Goal: Task Accomplishment & Management: Complete application form

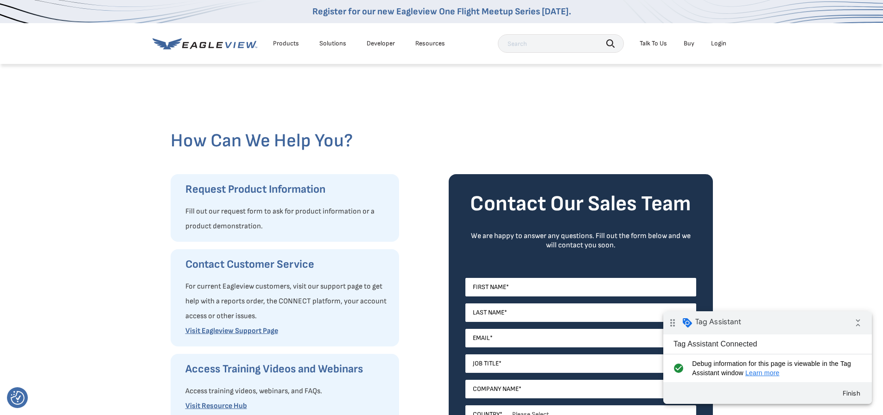
click at [760, 117] on div "How Can We Help You? Request Product Information Fill out our request form to a…" at bounding box center [441, 333] width 883 height 541
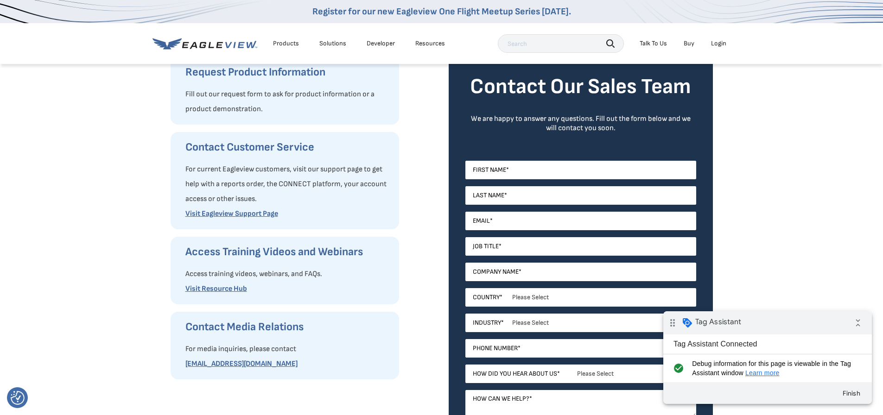
scroll to position [139, 0]
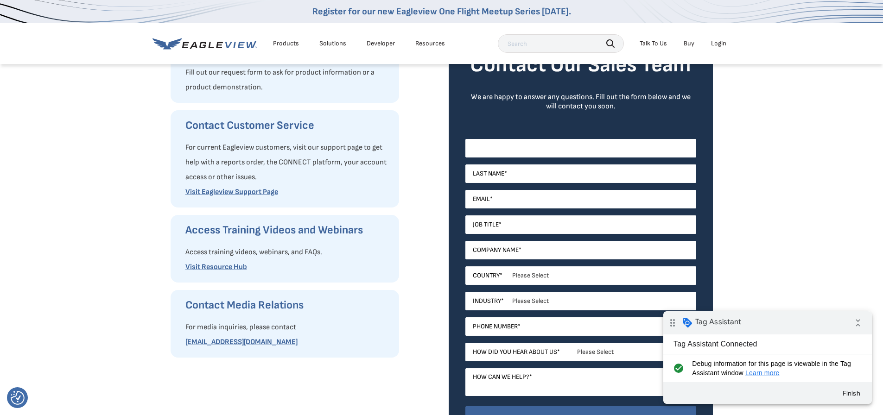
click at [507, 147] on input "First Name *" at bounding box center [580, 148] width 231 height 19
type input "t"
type input "daniel"
type input "mantilla"
click at [501, 196] on input "daniel+201@team201.io" at bounding box center [580, 199] width 231 height 19
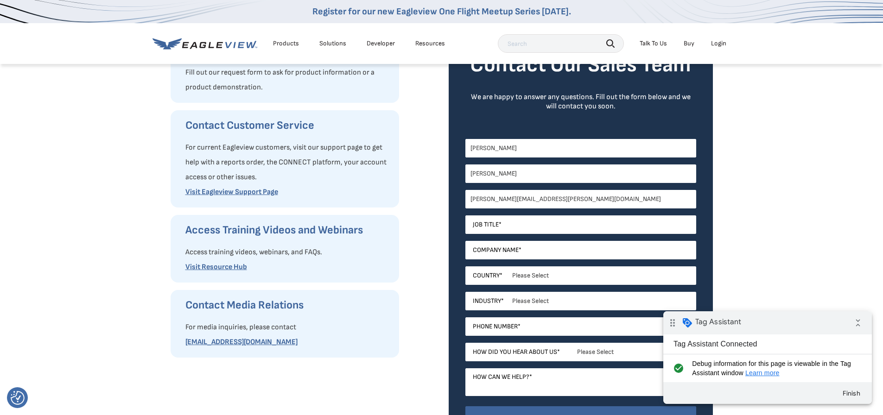
type input "[PERSON_NAME][EMAIL_ADDRESS][PERSON_NAME][DOMAIN_NAME]"
click at [530, 230] on input "Job Title *" at bounding box center [580, 224] width 231 height 19
type input "Paid Media Lead"
type input "T201"
select select "[GEOGRAPHIC_DATA]"
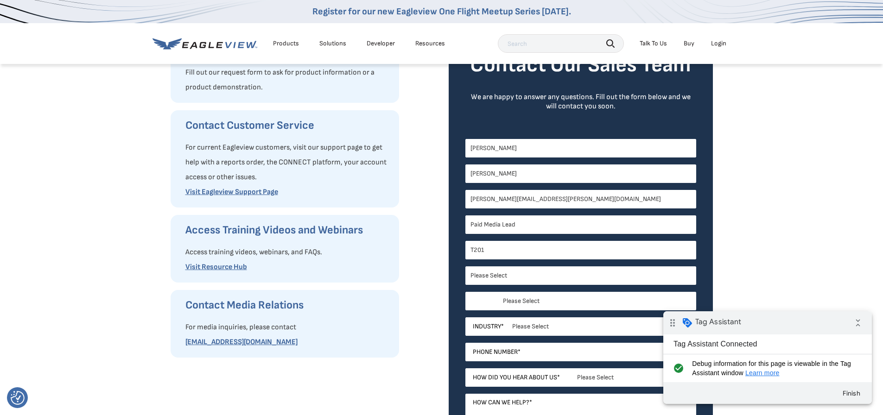
click at [512, 298] on select "Please Select Alabama Alaska Alberta Arizona Arkansas British Columbia Californ…" at bounding box center [580, 301] width 231 height 19
select select "Illinois"
click at [465, 292] on select "Please Select Alabama Alaska Alberta Arizona Arkansas British Columbia Californ…" at bounding box center [580, 301] width 231 height 19
click at [518, 333] on select "Please Select Architects & Engineering Construction Electric/Gas Utilities Gove…" at bounding box center [580, 326] width 231 height 19
click at [465, 317] on select "Please Select Architects & Engineering Construction Electric/Gas Utilities Gove…" at bounding box center [580, 326] width 231 height 19
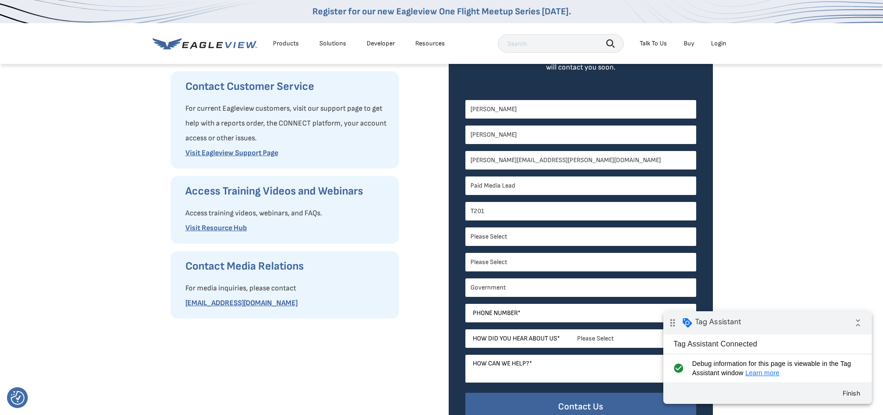
scroll to position [232, 0]
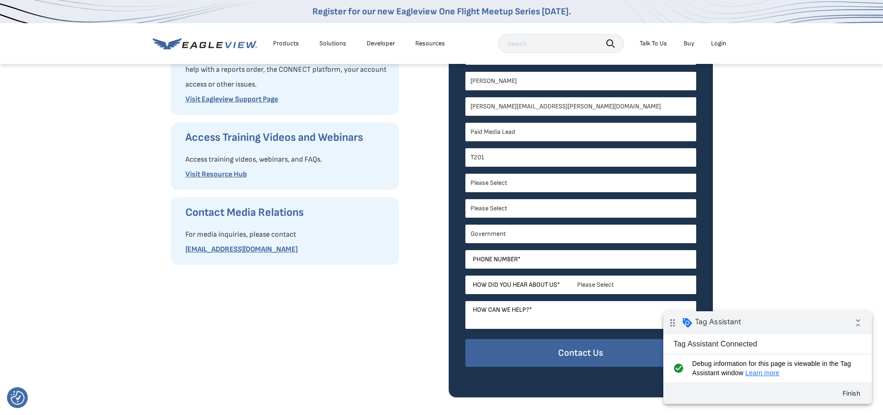
click at [507, 227] on select "Please Select Architects & Engineering Construction Electric/Gas Utilities Gove…" at bounding box center [580, 234] width 231 height 19
select select "Construction"
click at [465, 225] on select "Please Select Architects & Engineering Construction Electric/Gas Utilities Gove…" at bounding box center [580, 234] width 231 height 19
click at [515, 258] on input "Phone Number *" at bounding box center [580, 259] width 231 height 19
type input "6307887116"
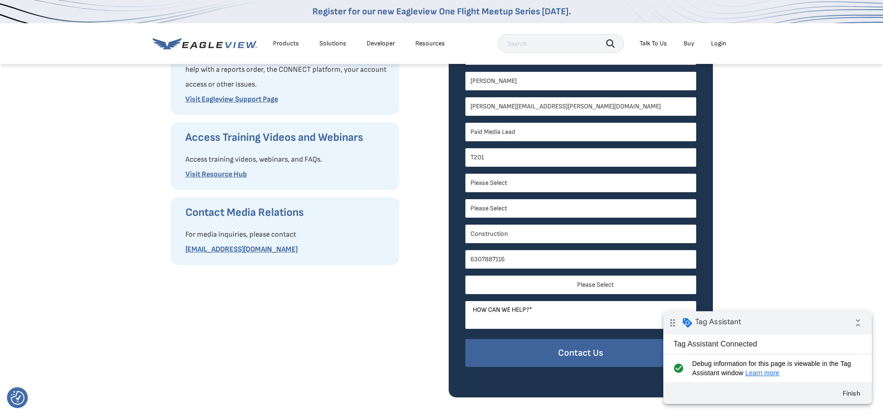
click at [546, 284] on select "Please Select Search Engine Social Media Word of Mouth Podcast Online Advertise…" at bounding box center [580, 285] width 231 height 19
select select "Search Engine"
click at [465, 276] on select "Please Select Search Engine Social Media Word of Mouth Podcast Online Advertise…" at bounding box center [580, 285] width 231 height 19
click at [552, 314] on textarea "How can we help? *" at bounding box center [580, 315] width 231 height 28
type textarea "test, please ignore."
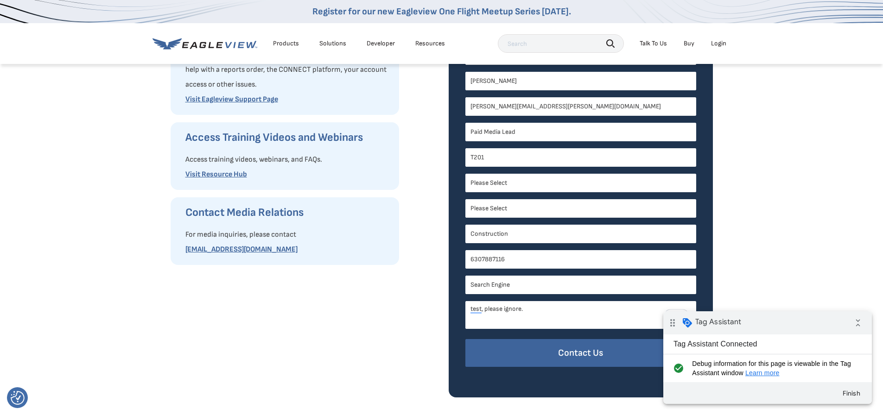
drag, startPoint x: 558, startPoint y: 356, endPoint x: 625, endPoint y: 142, distance: 224.9
click at [558, 356] on input "Contact Us" at bounding box center [580, 353] width 231 height 28
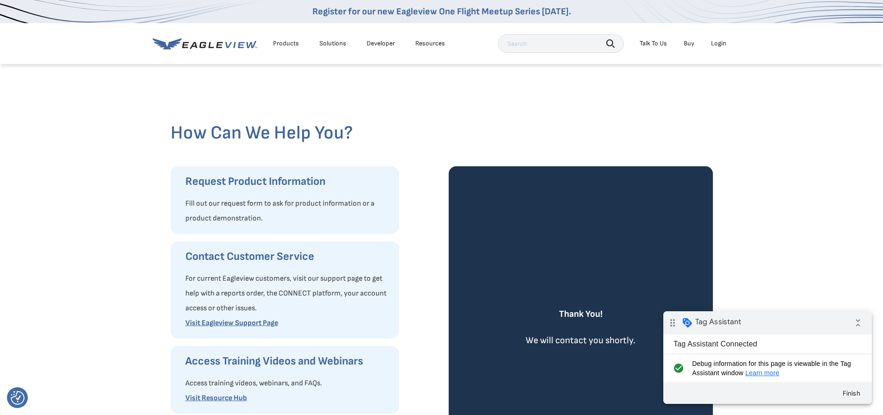
scroll to position [0, 0]
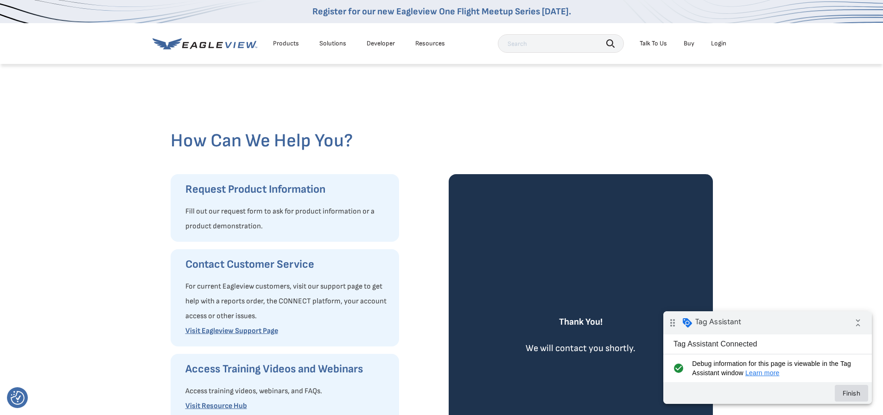
click at [852, 398] on button "Finish" at bounding box center [850, 393] width 33 height 17
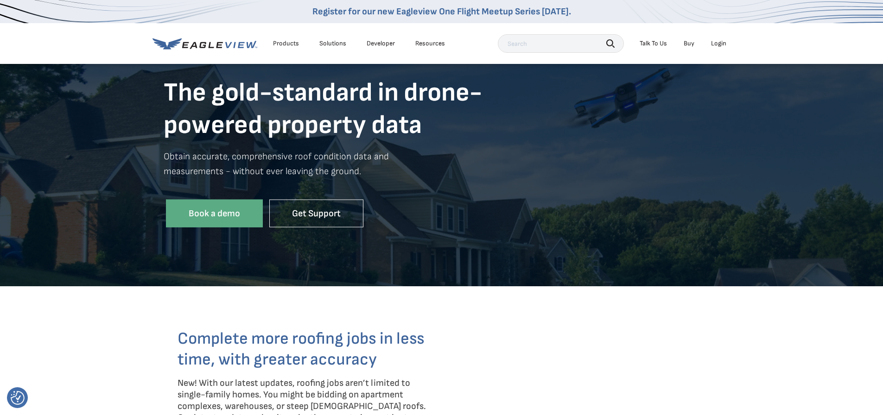
scroll to position [46, 0]
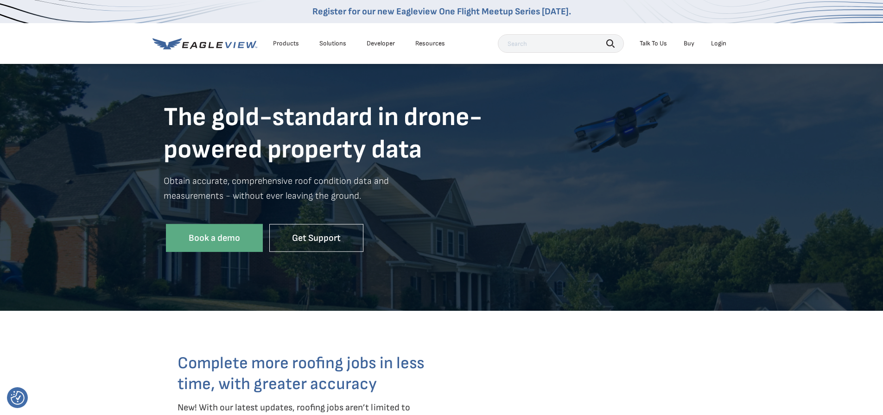
click at [559, 48] on input "text" at bounding box center [561, 43] width 126 height 19
click at [657, 45] on div "Talk To Us" at bounding box center [652, 43] width 27 height 8
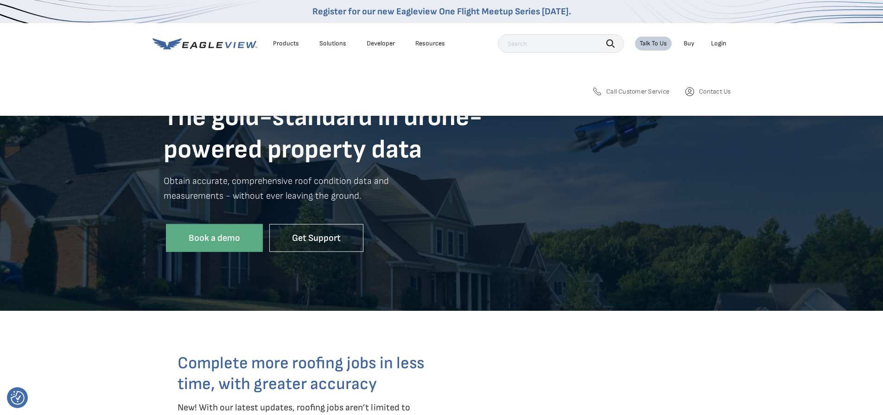
click at [707, 91] on span "Contact Us" at bounding box center [715, 92] width 32 height 8
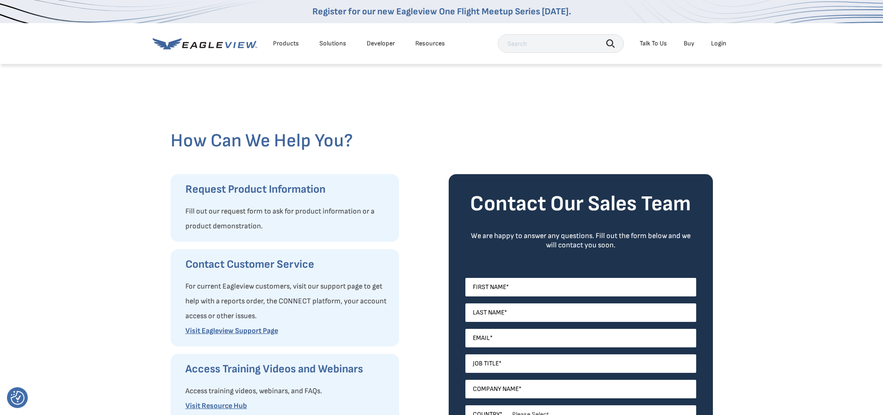
click at [715, 45] on div "Login" at bounding box center [718, 43] width 15 height 8
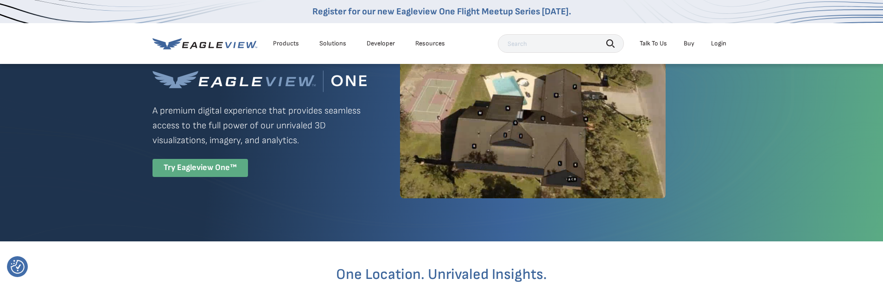
click at [192, 161] on div "Try Eagleview One™" at bounding box center [199, 168] width 95 height 18
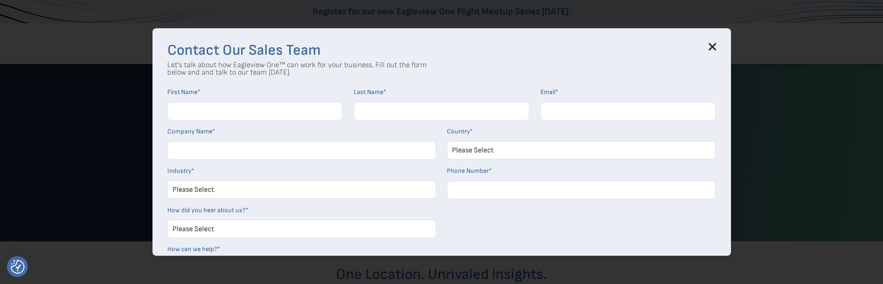
click at [720, 48] on div "Contact Our Sales Team Let's talk about how Eagleview One™ can work for your bu…" at bounding box center [441, 141] width 578 height 227
click at [720, 45] on div "Contact Our Sales Team Let's talk about how Eagleview One™ can work for your bu…" at bounding box center [441, 141] width 578 height 227
click at [715, 46] on icon at bounding box center [712, 47] width 6 height 6
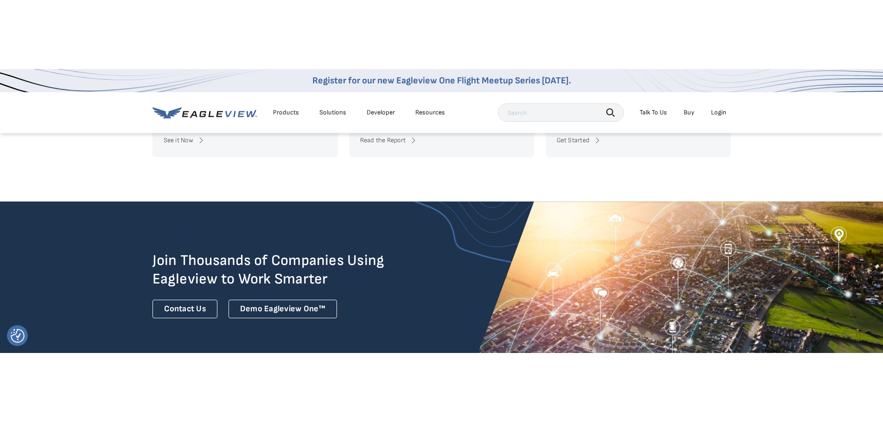
scroll to position [2363, 0]
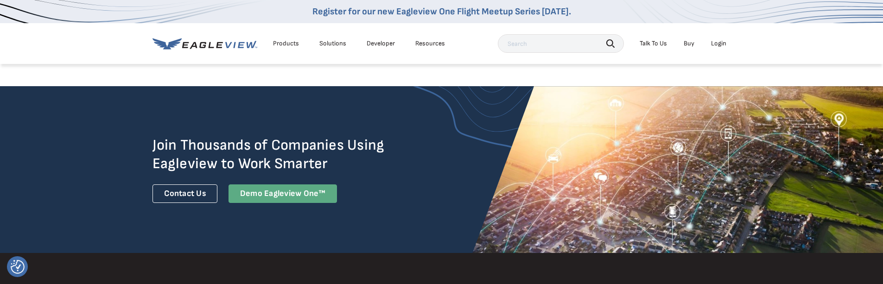
click at [267, 190] on div "Demo Eagleview One™" at bounding box center [282, 193] width 109 height 19
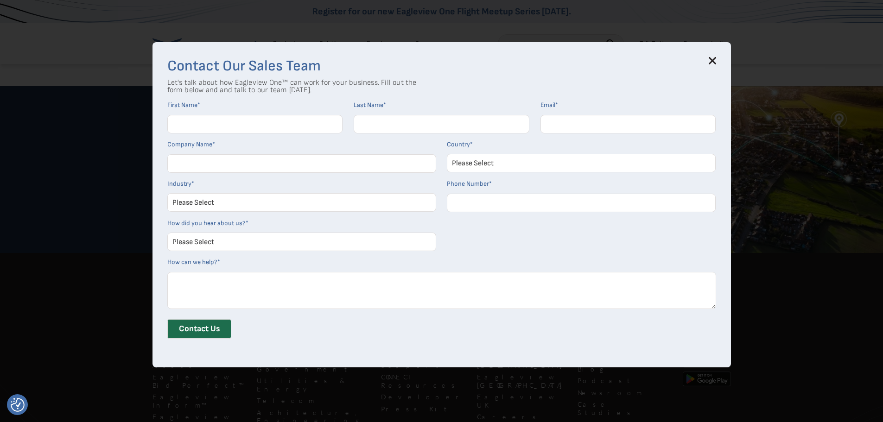
click at [717, 57] on div "Contact Our Sales Team Let's talk about how Eagleview One™ can work for your bu…" at bounding box center [441, 204] width 578 height 325
click at [714, 63] on icon at bounding box center [712, 61] width 6 height 6
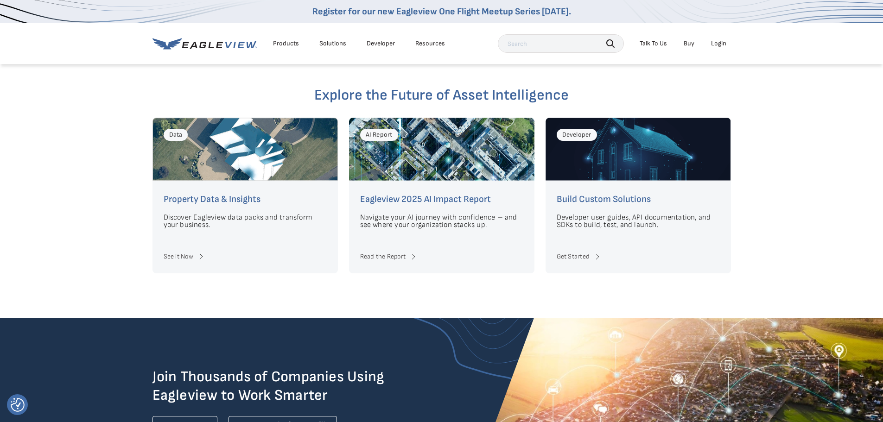
scroll to position [1946, 0]
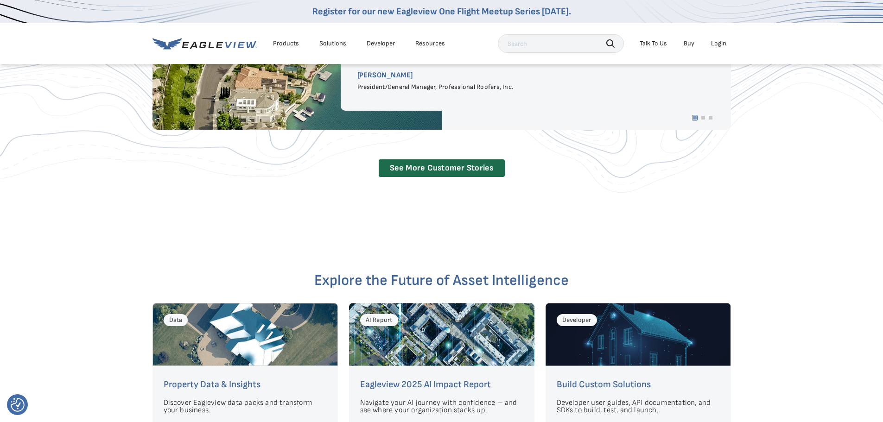
click at [662, 39] on div "Talk To Us" at bounding box center [652, 43] width 27 height 8
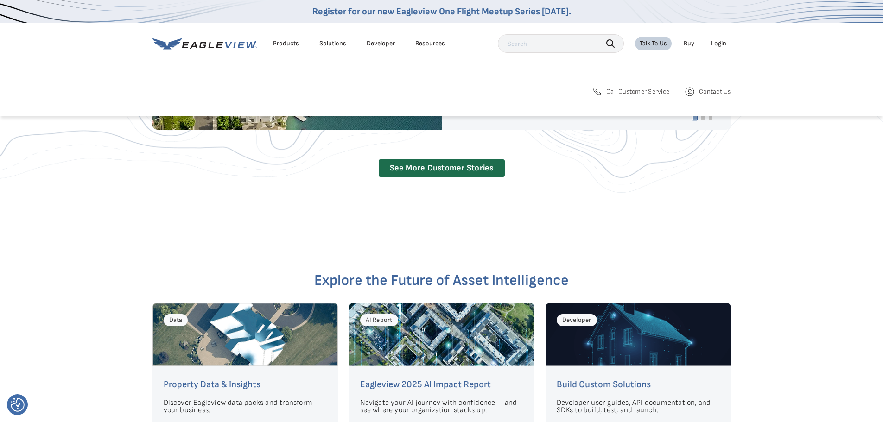
click at [706, 87] on link "Contact Us" at bounding box center [707, 91] width 46 height 11
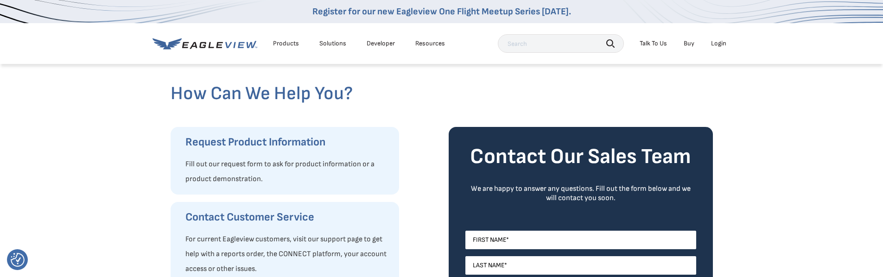
scroll to position [139, 0]
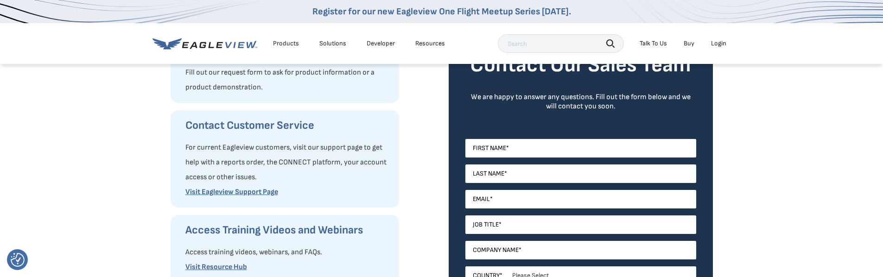
click at [282, 43] on div "Products" at bounding box center [286, 43] width 26 height 8
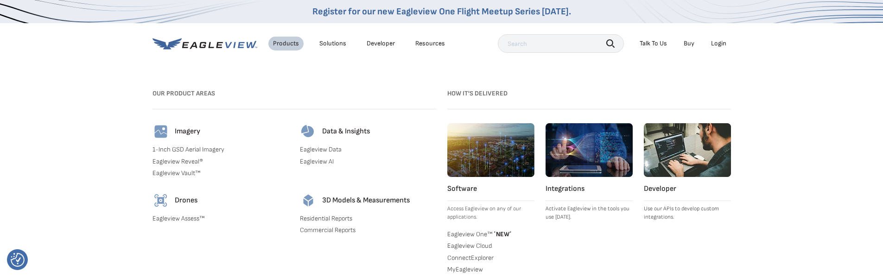
click at [464, 245] on link "Eagleview Cloud" at bounding box center [490, 246] width 87 height 8
